Goal: Task Accomplishment & Management: Use online tool/utility

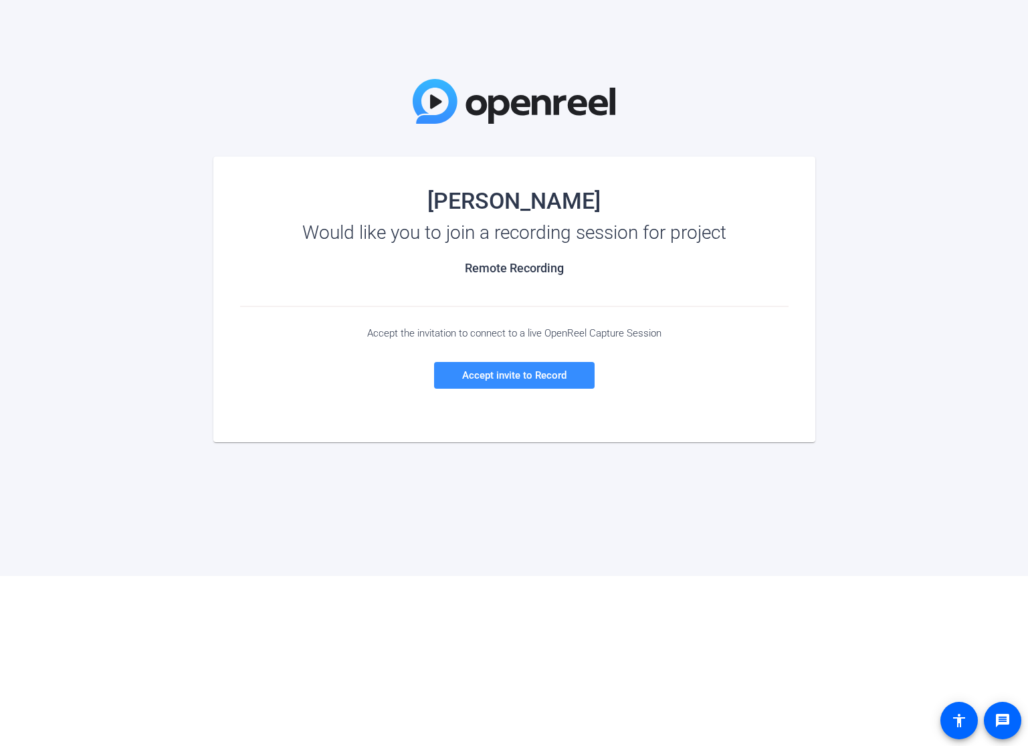
click at [279, 679] on body "[PERSON_NAME] Would like you to join a recording session for project Remote Rec…" at bounding box center [514, 373] width 1028 height 746
click at [514, 380] on span "Accept invite to Record" at bounding box center [514, 375] width 104 height 12
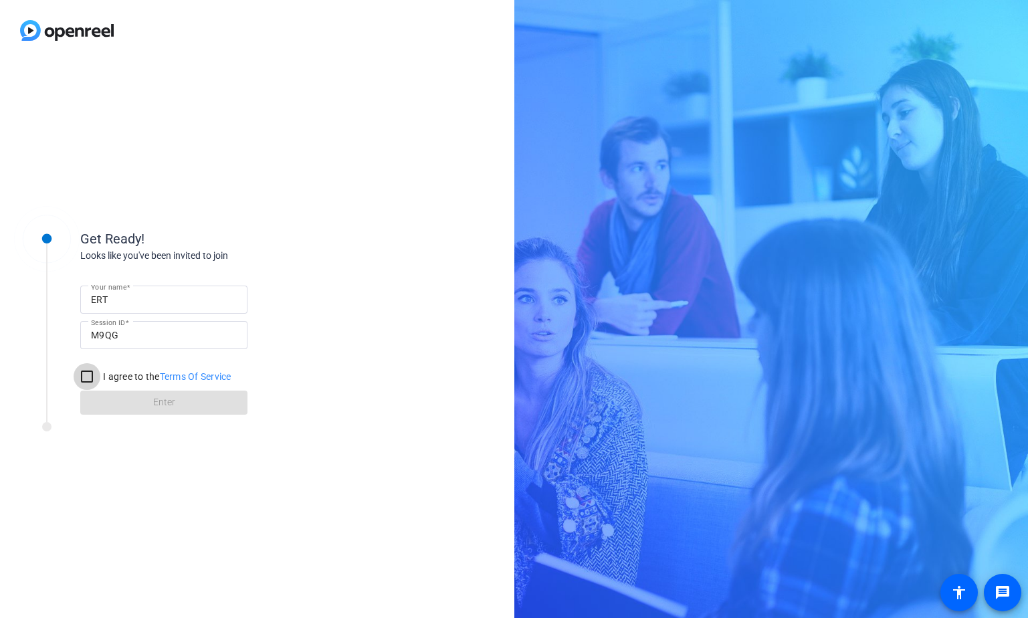
click at [91, 375] on input "I agree to the Terms Of Service" at bounding box center [87, 376] width 27 height 27
checkbox input "true"
click at [142, 397] on span at bounding box center [163, 403] width 167 height 32
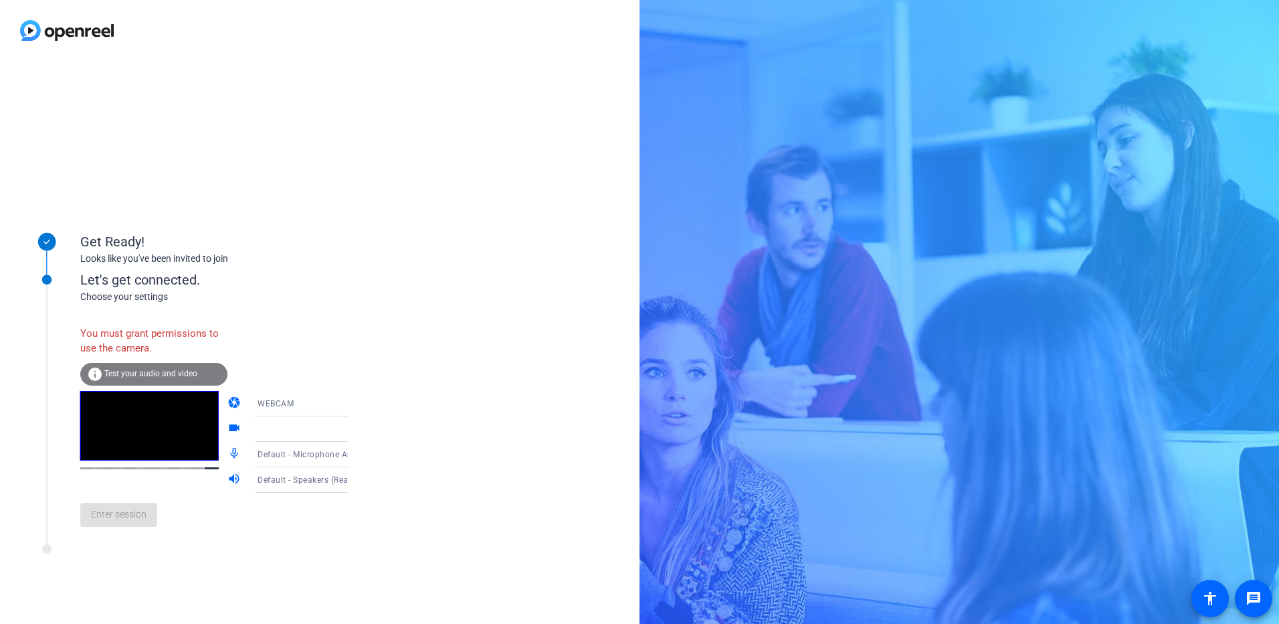
click at [353, 407] on icon at bounding box center [361, 403] width 16 height 16
click at [348, 325] on div at bounding box center [639, 312] width 1279 height 624
click at [183, 373] on span "Test your audio and video" at bounding box center [150, 373] width 93 height 9
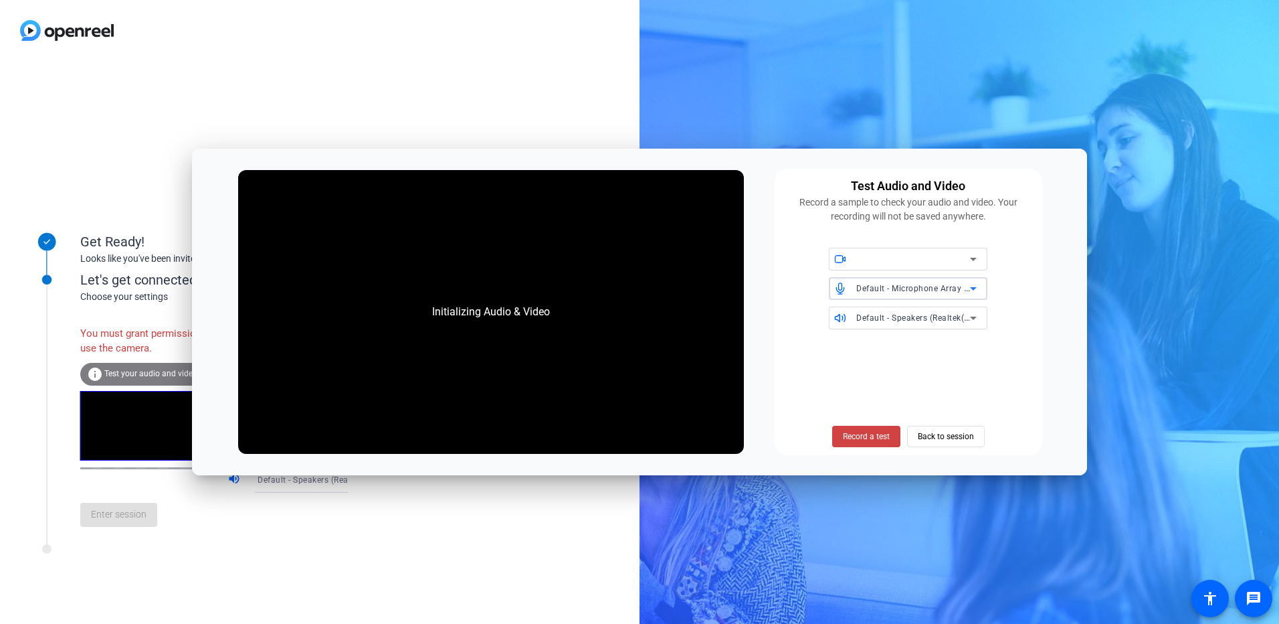
click at [949, 293] on span "Default - Microphone Array (Intel® Smart Sound Technology for Digital Microphon…" at bounding box center [1022, 287] width 332 height 11
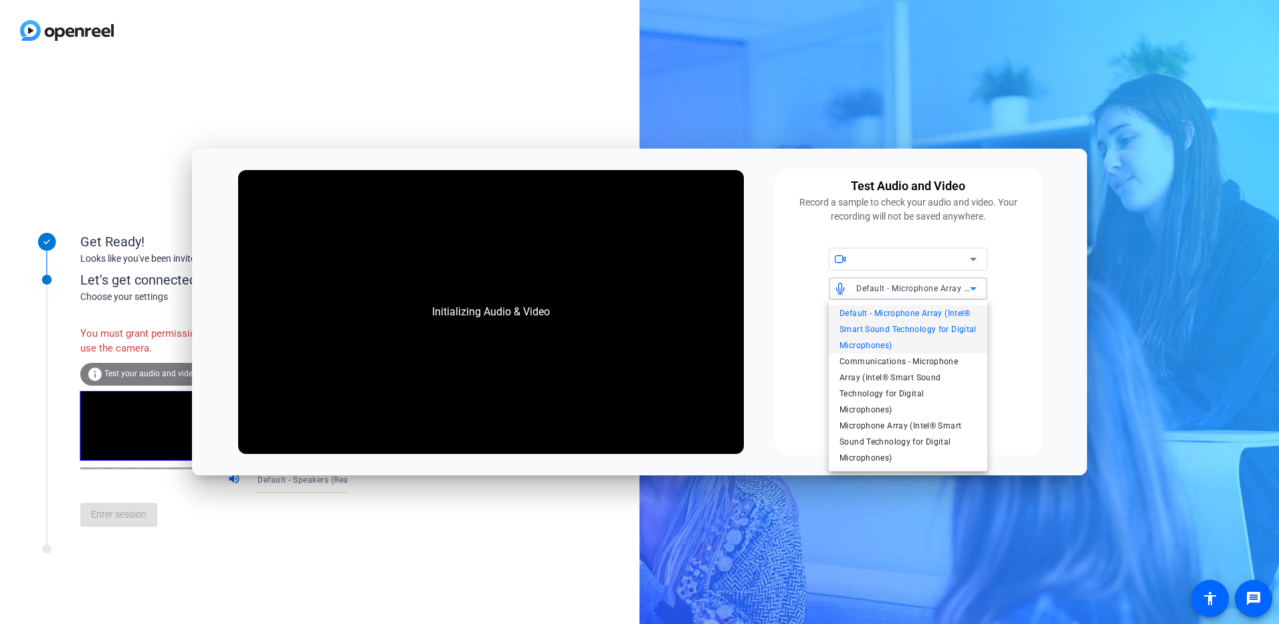
click at [389, 82] on div at bounding box center [639, 312] width 1279 height 624
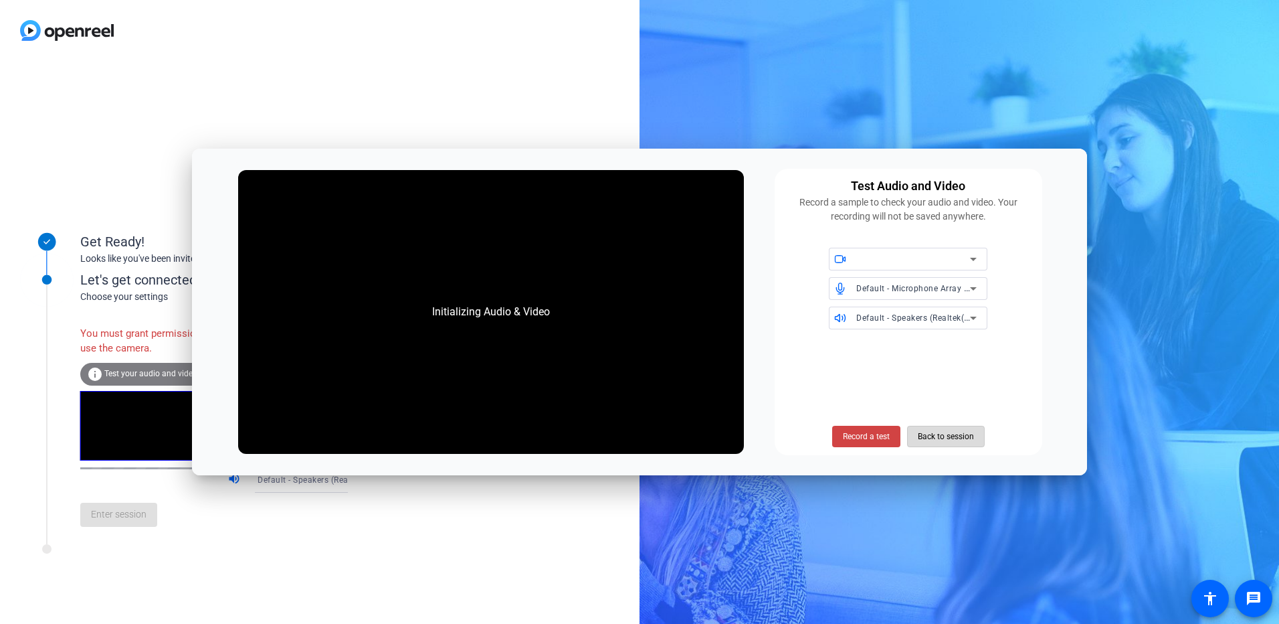
click at [950, 438] on span "Back to session" at bounding box center [946, 436] width 56 height 25
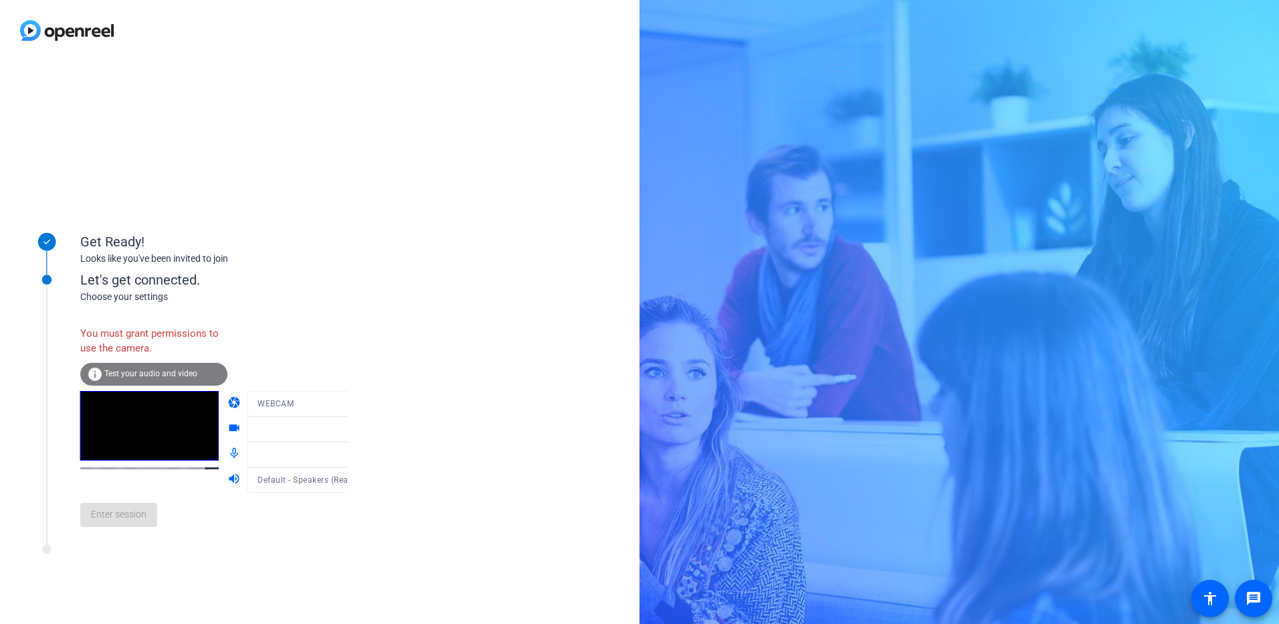
click at [333, 407] on mat-form-field "WEBCAM" at bounding box center [311, 403] width 128 height 25
click at [304, 432] on mat-form-field at bounding box center [311, 428] width 128 height 25
click at [151, 373] on span "Test your audio and video" at bounding box center [150, 373] width 93 height 9
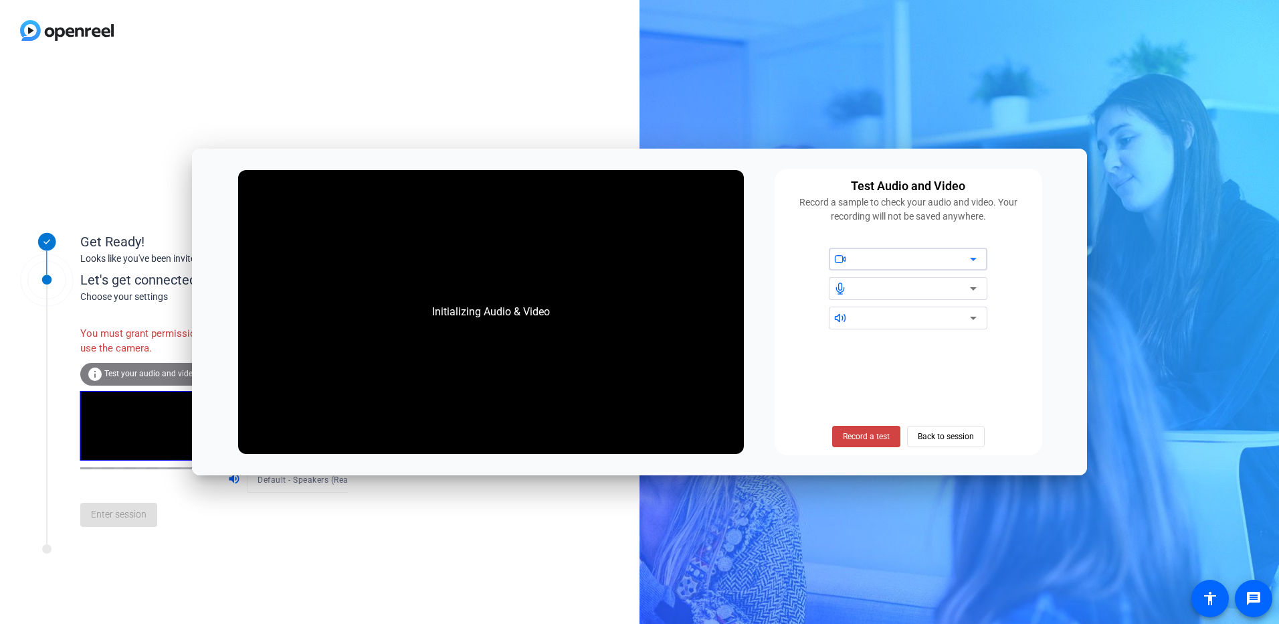
click at [884, 267] on div at bounding box center [913, 259] width 114 height 16
click at [928, 282] on div at bounding box center [913, 288] width 114 height 16
click at [979, 285] on icon at bounding box center [973, 288] width 16 height 16
click at [970, 286] on icon at bounding box center [973, 288] width 16 height 16
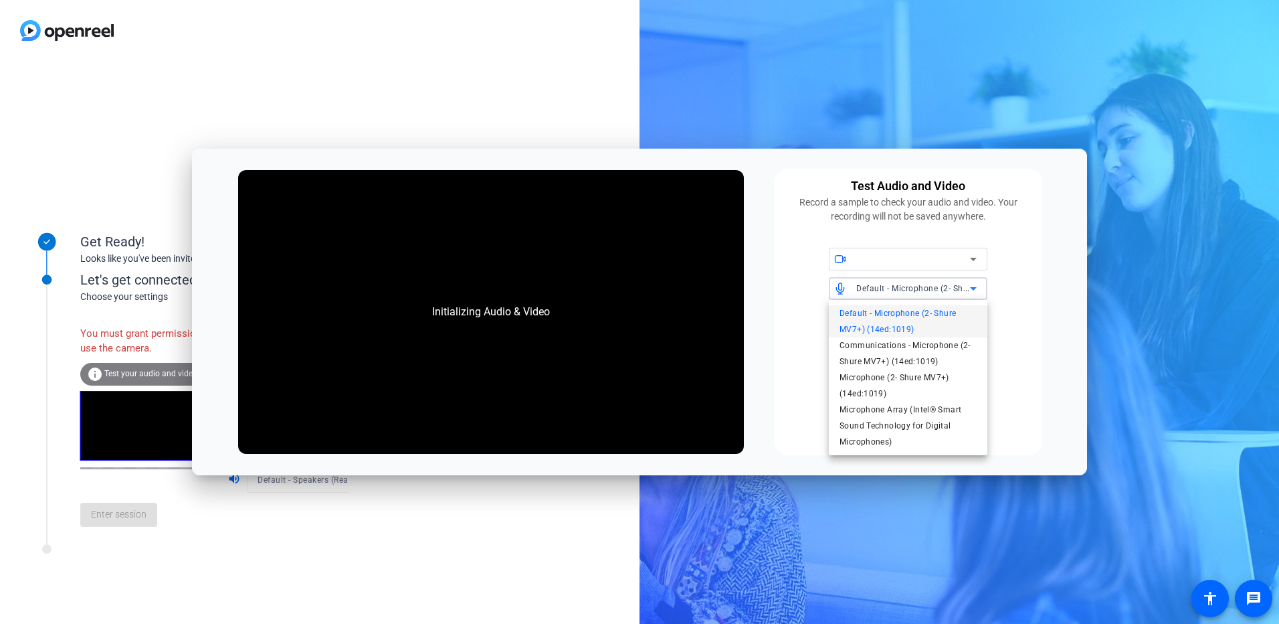
click at [545, 86] on div at bounding box center [639, 312] width 1279 height 624
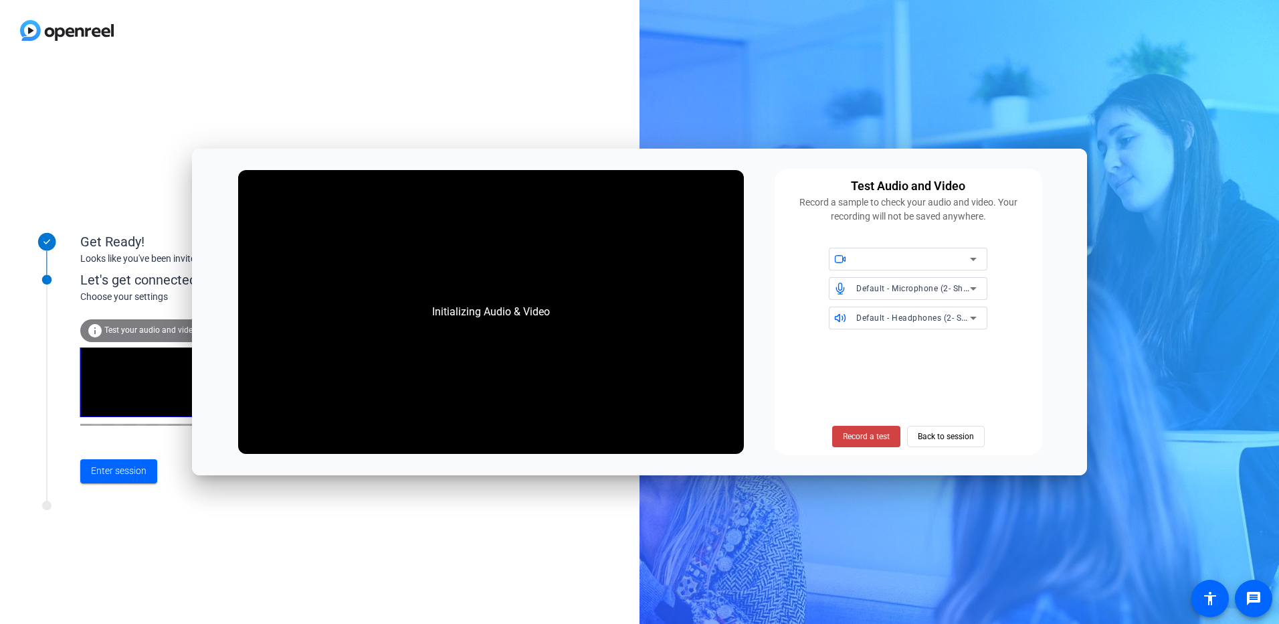
click at [917, 293] on span "Default - Microphone (2- Shure MV7+) (14ed:1019)" at bounding box center [954, 287] width 197 height 11
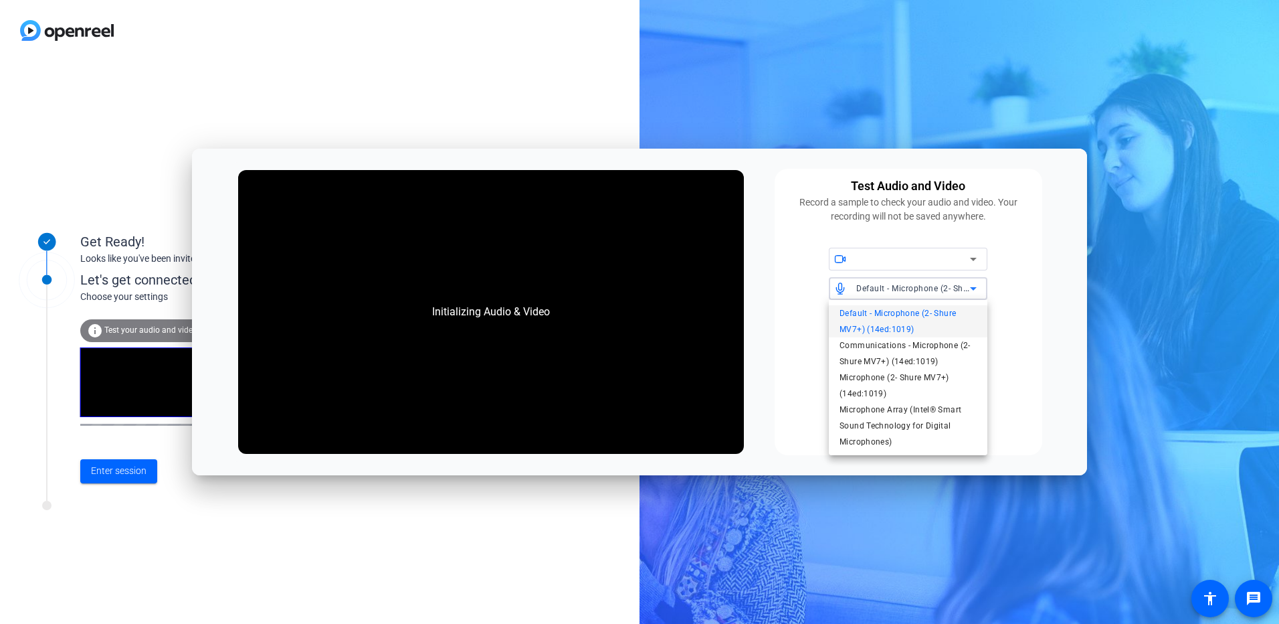
click at [913, 314] on span "Default - Microphone (2- Shure MV7+) (14ed:1019)" at bounding box center [908, 321] width 137 height 32
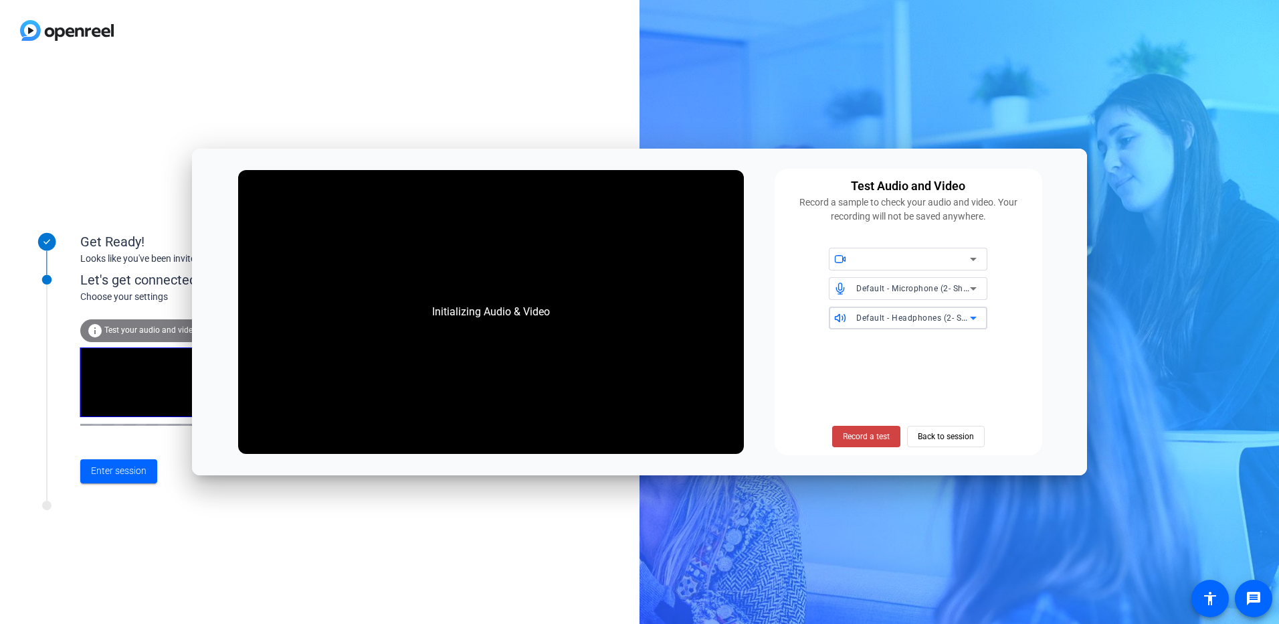
click at [920, 316] on span "Default - Headphones (2- Shure MV7+) (14ed:1019)" at bounding box center [956, 317] width 201 height 11
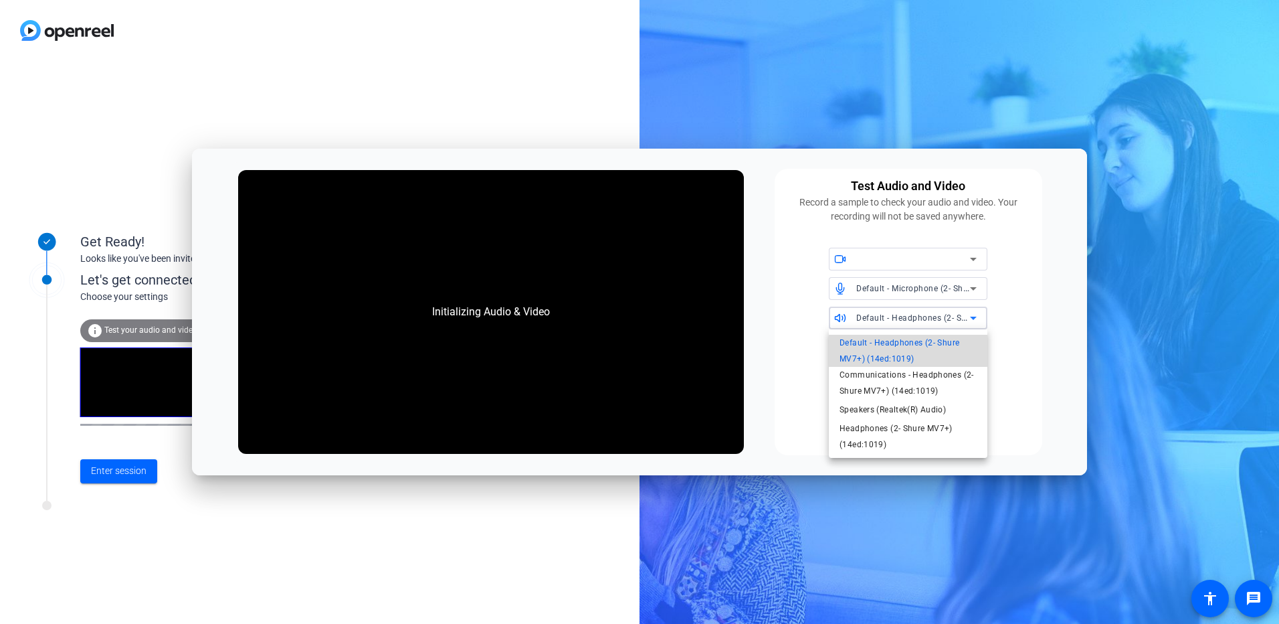
click at [900, 347] on span "Default - Headphones (2- Shure MV7+) (14ed:1019)" at bounding box center [908, 351] width 137 height 32
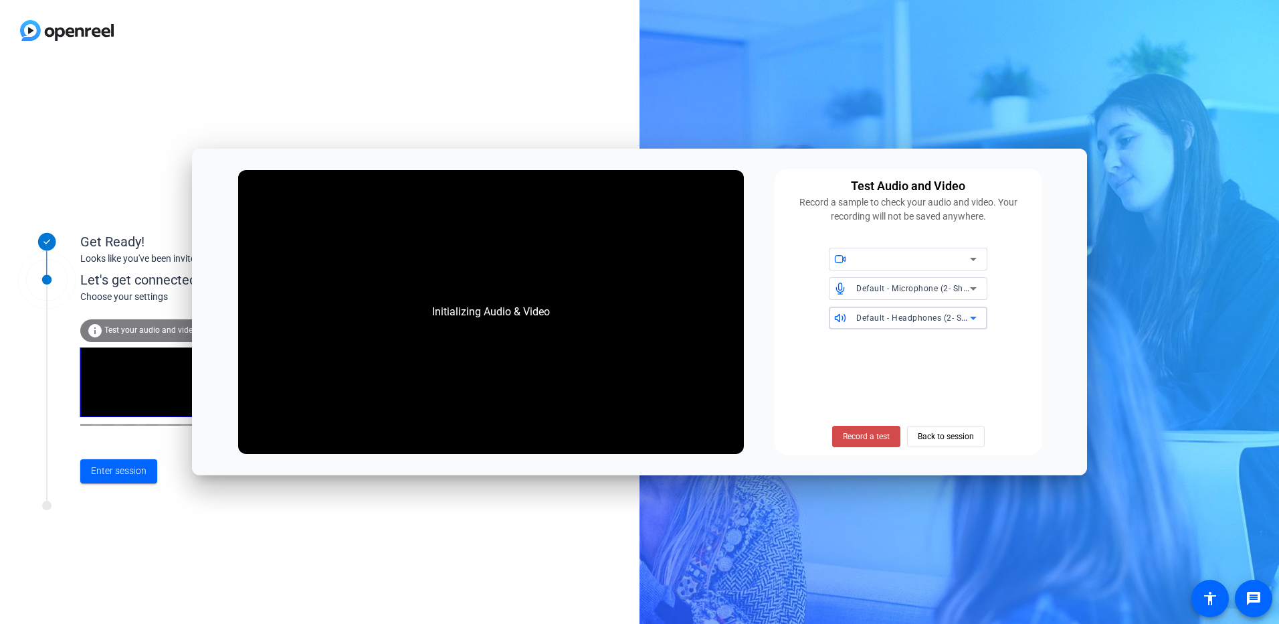
click at [860, 435] on span "Record a test" at bounding box center [866, 436] width 47 height 12
click at [876, 438] on span "Stop Testing (3s)" at bounding box center [866, 436] width 61 height 12
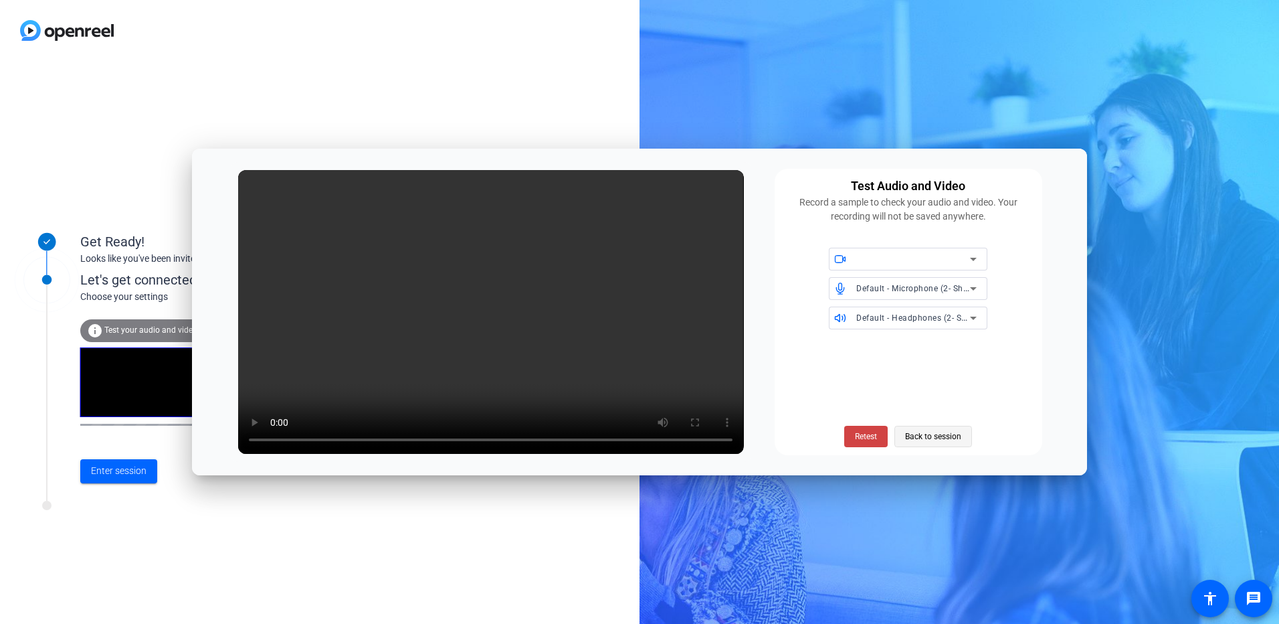
click at [934, 437] on span "Back to session" at bounding box center [933, 436] width 56 height 25
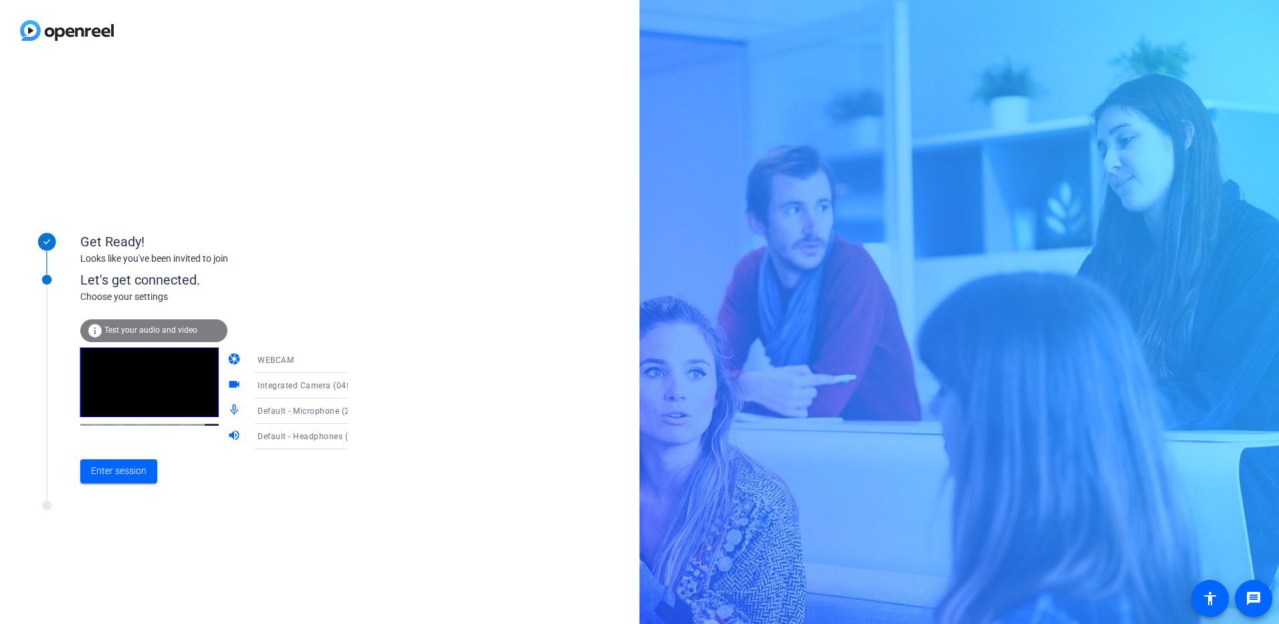
click at [300, 357] on div "WEBCAM" at bounding box center [308, 359] width 100 height 17
click at [272, 407] on span "DESKTOP" at bounding box center [257, 413] width 37 height 16
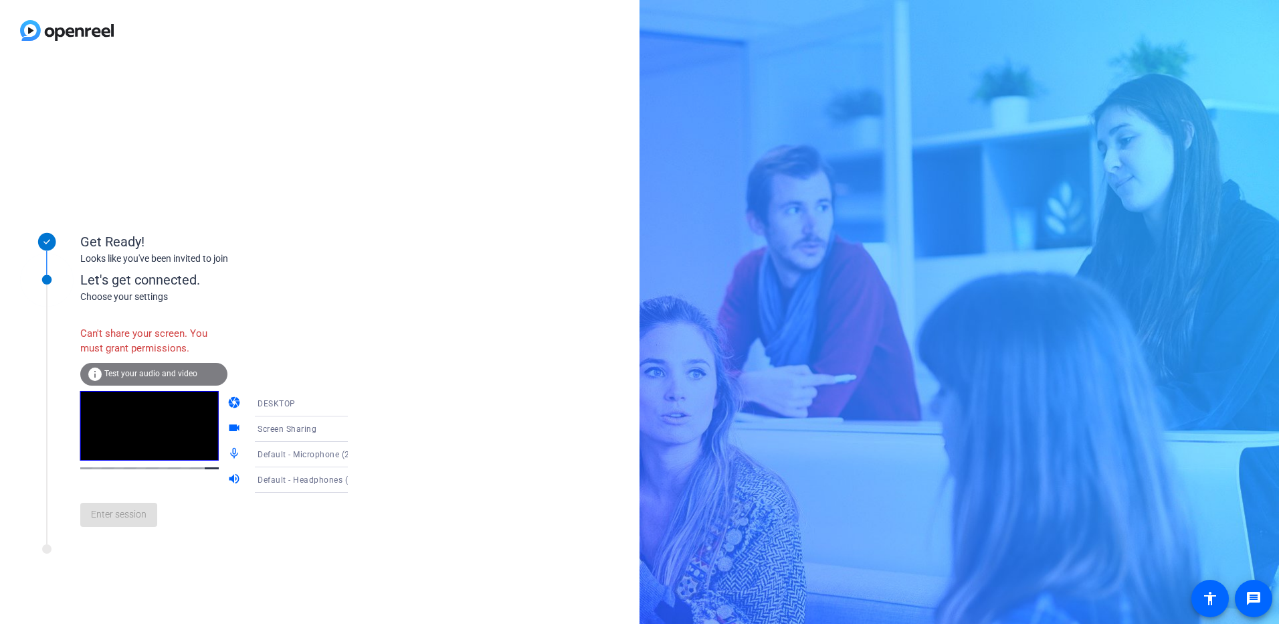
click at [288, 403] on div "DESKTOP" at bounding box center [308, 403] width 100 height 17
click at [269, 428] on span "WEBCAM" at bounding box center [256, 429] width 35 height 16
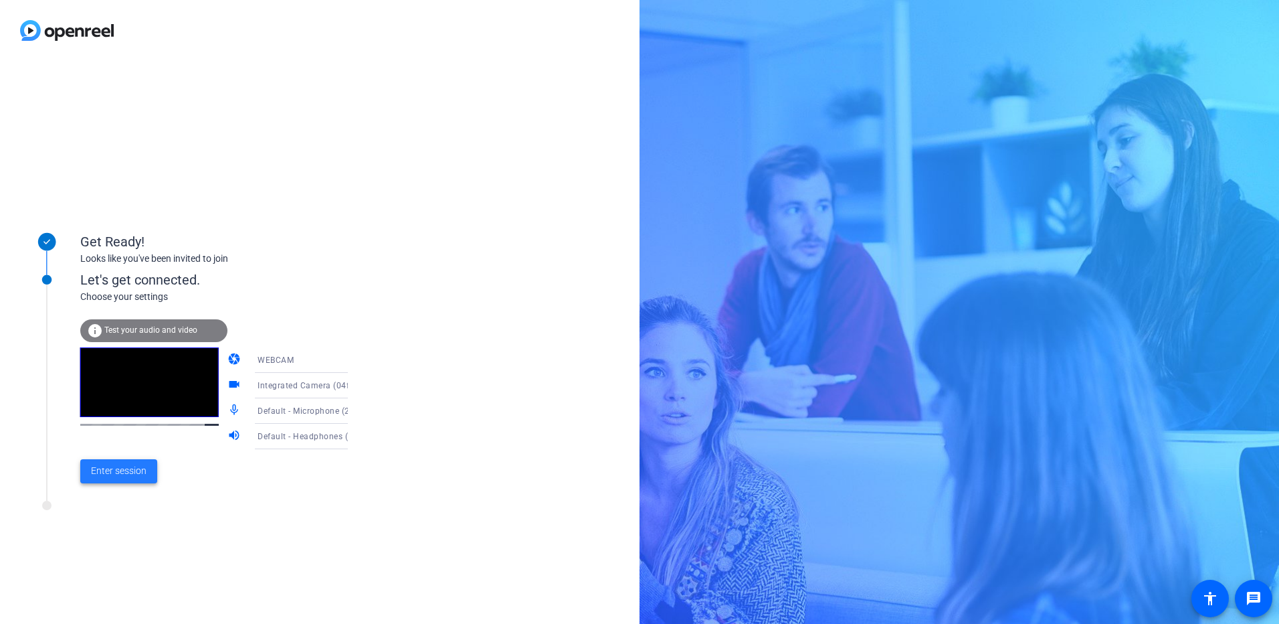
click at [106, 474] on span "Enter session" at bounding box center [119, 471] width 56 height 14
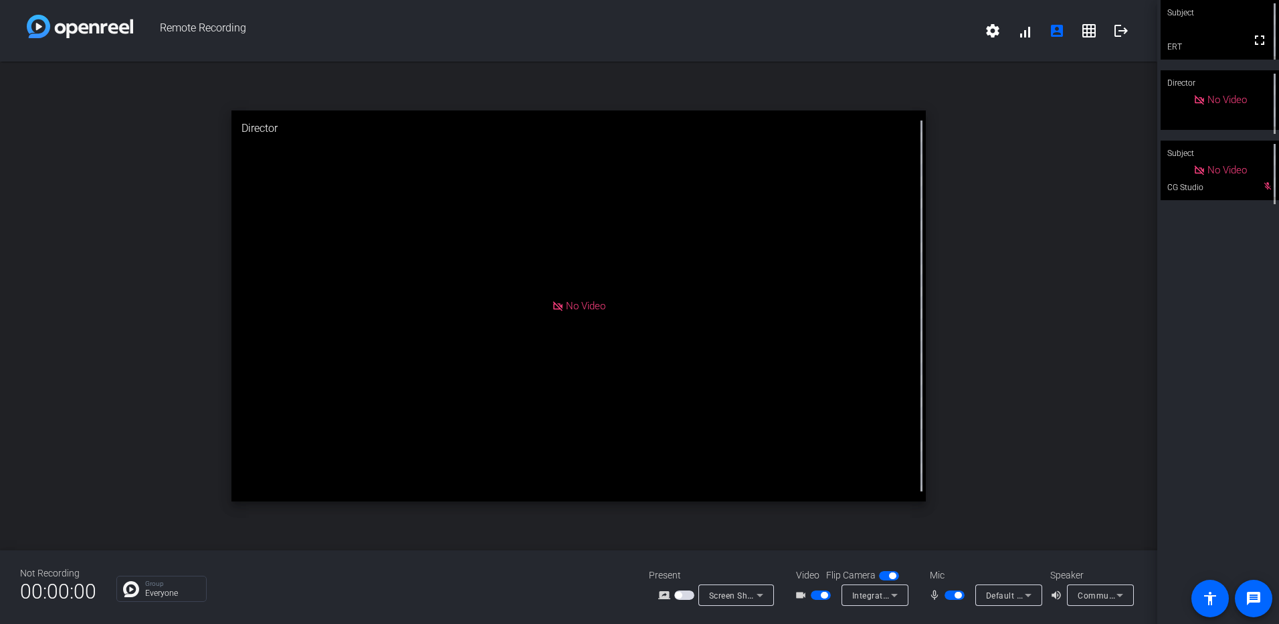
click at [211, 210] on div "open_in_new Director No Video" at bounding box center [578, 306] width 1157 height 488
click at [1014, 600] on div "Default - Microphone (2- Shure MV7+) (14ed:1019)" at bounding box center [1005, 595] width 39 height 17
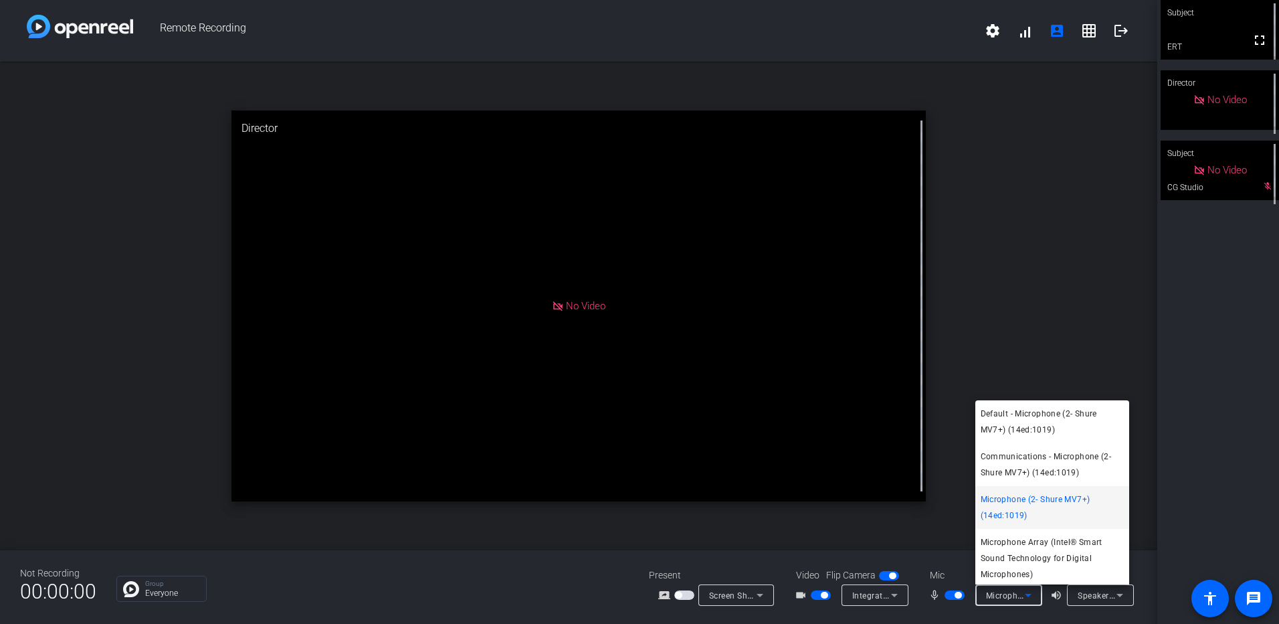
click at [1028, 511] on span "Microphone (2- Shure MV7+) (14ed:1019)" at bounding box center [1052, 507] width 143 height 32
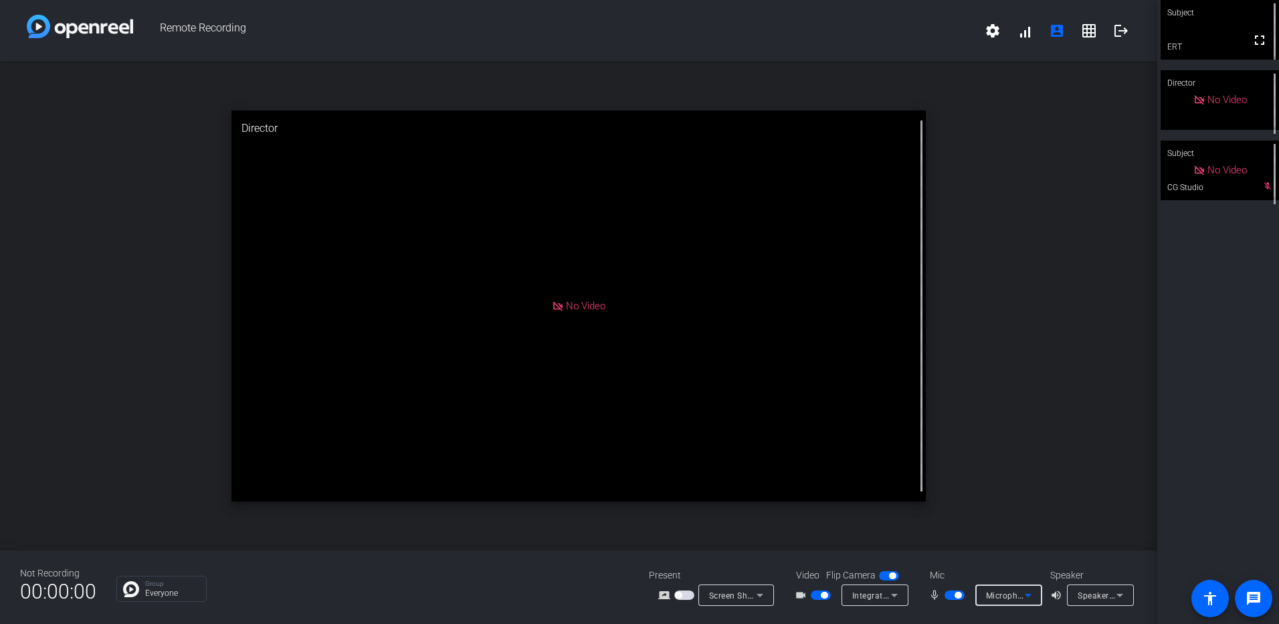
click at [1014, 596] on span "Microphone (2- Shure MV7+) (14ed:1019)" at bounding box center [1067, 594] width 162 height 11
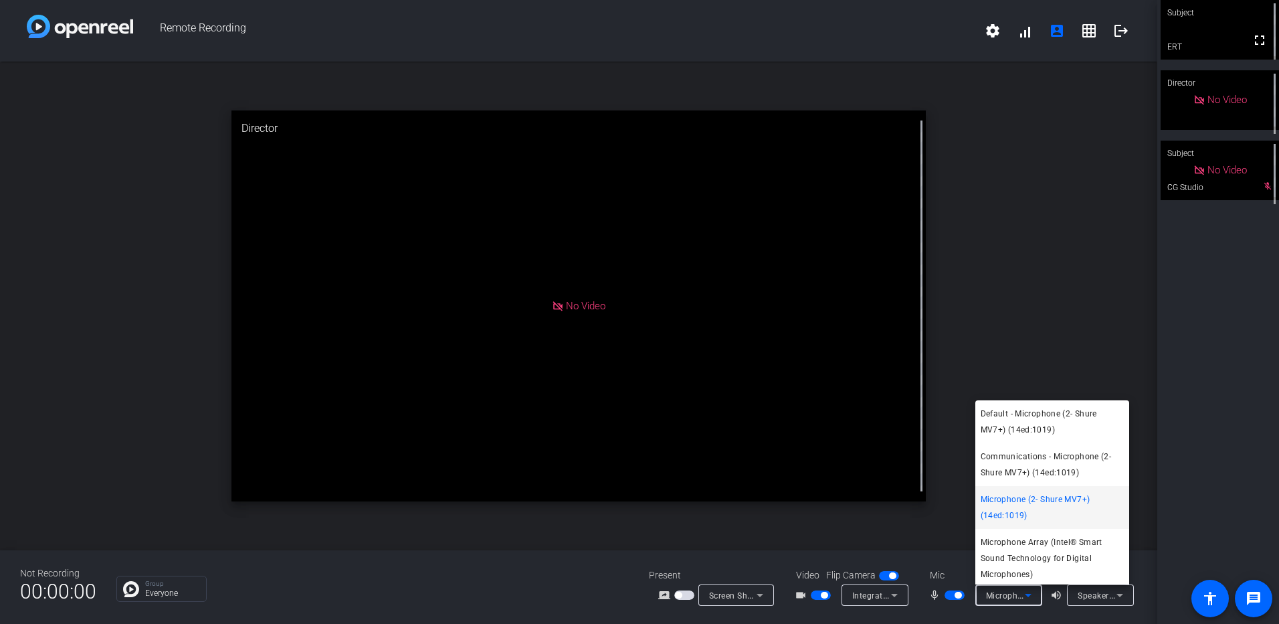
click at [1022, 477] on span "Communications - Microphone (2- Shure MV7+) (14ed:1019)" at bounding box center [1052, 464] width 143 height 32
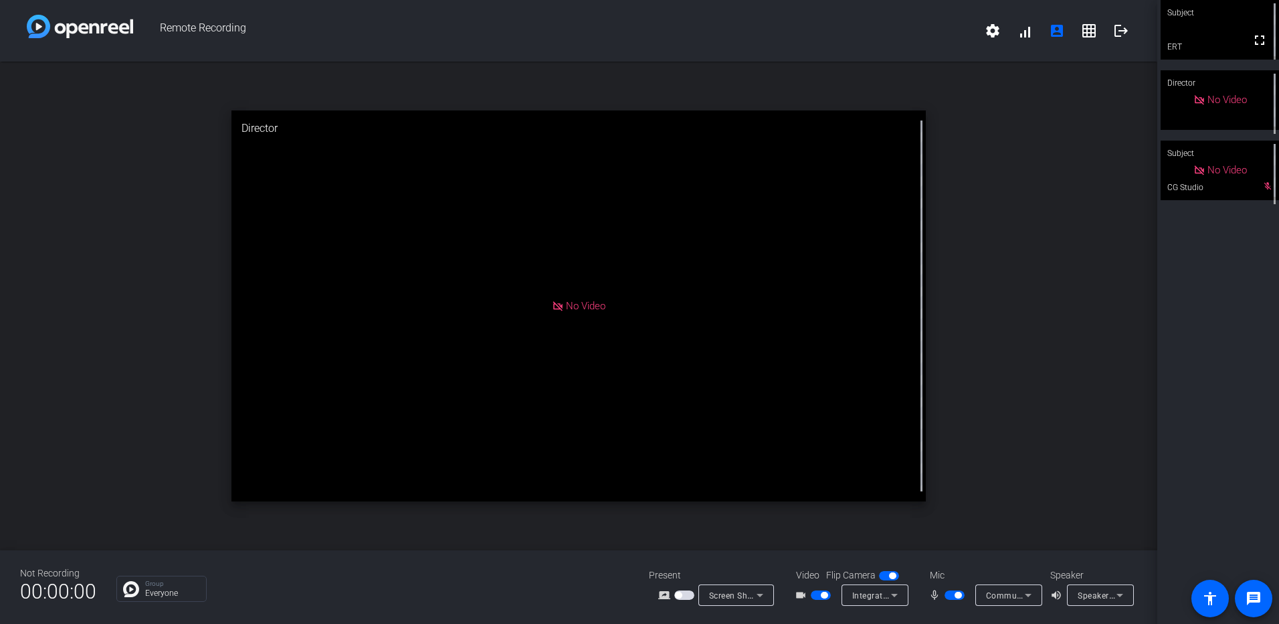
click at [1015, 405] on div "open_in_new Director No Video" at bounding box center [578, 306] width 1157 height 488
